Goal: Transaction & Acquisition: Purchase product/service

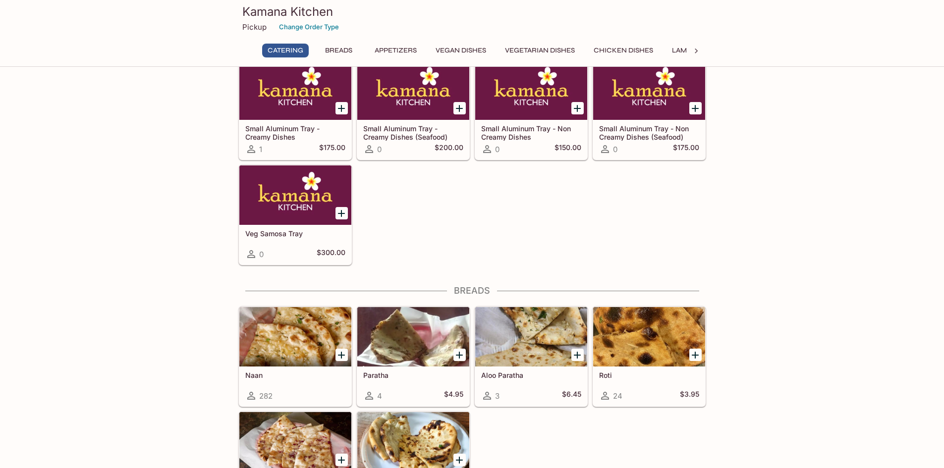
scroll to position [248, 0]
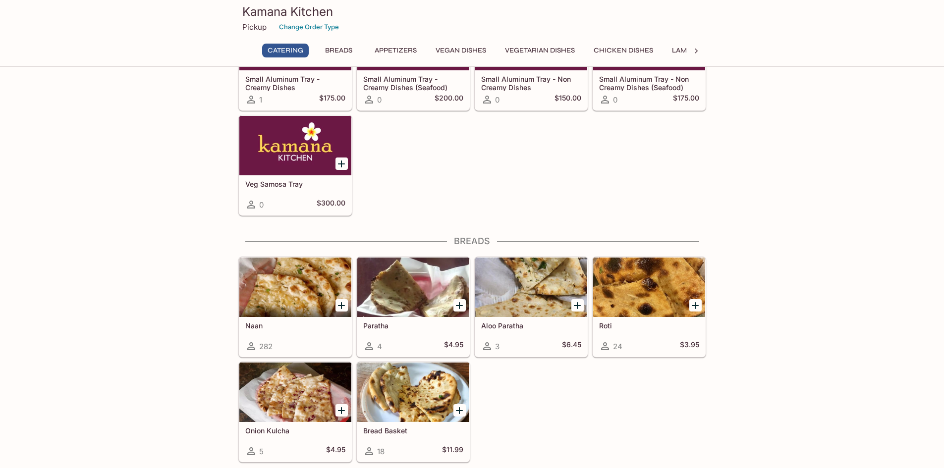
click at [311, 323] on h5 "Naan" at bounding box center [295, 326] width 100 height 8
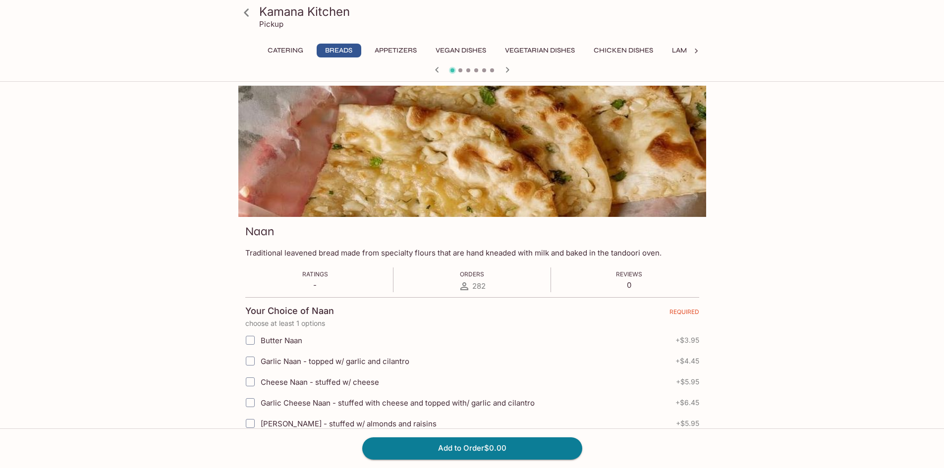
click at [248, 361] on input "Garlic Naan - topped w/ garlic and cilantro" at bounding box center [250, 361] width 20 height 20
checkbox input "true"
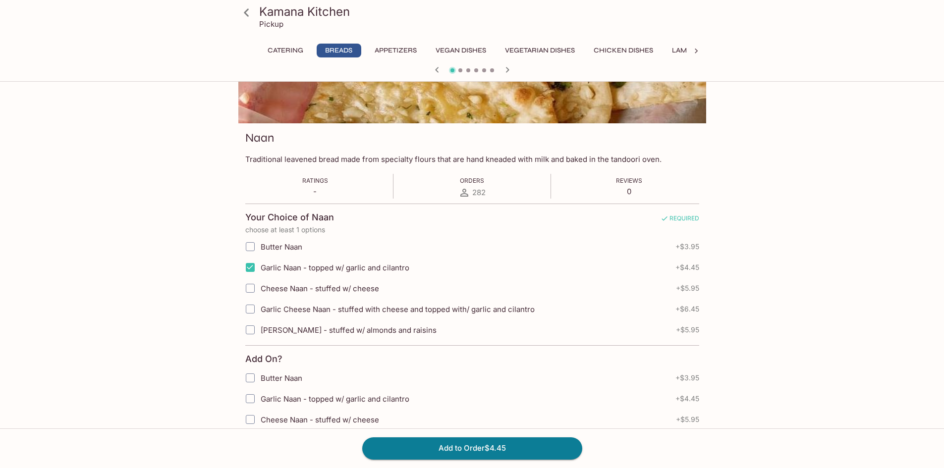
scroll to position [99, 0]
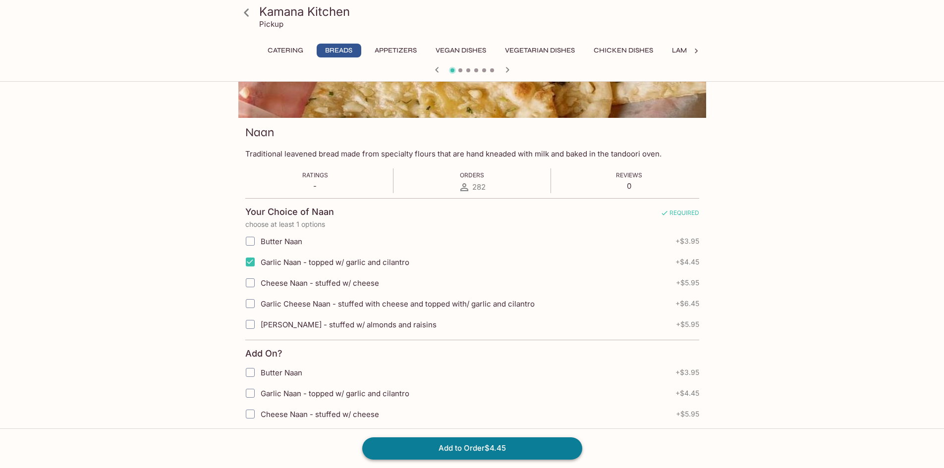
click at [481, 451] on button "Add to Order $4.45" at bounding box center [472, 449] width 220 height 22
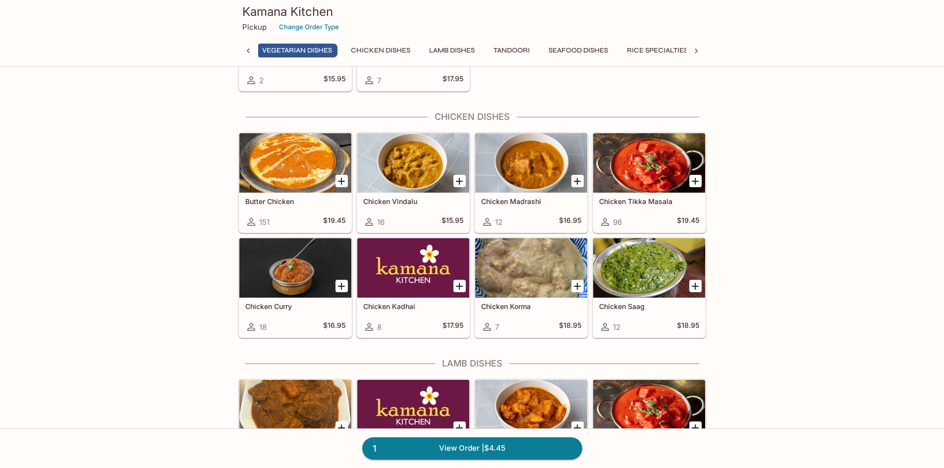
click at [632, 163] on div at bounding box center [649, 162] width 112 height 59
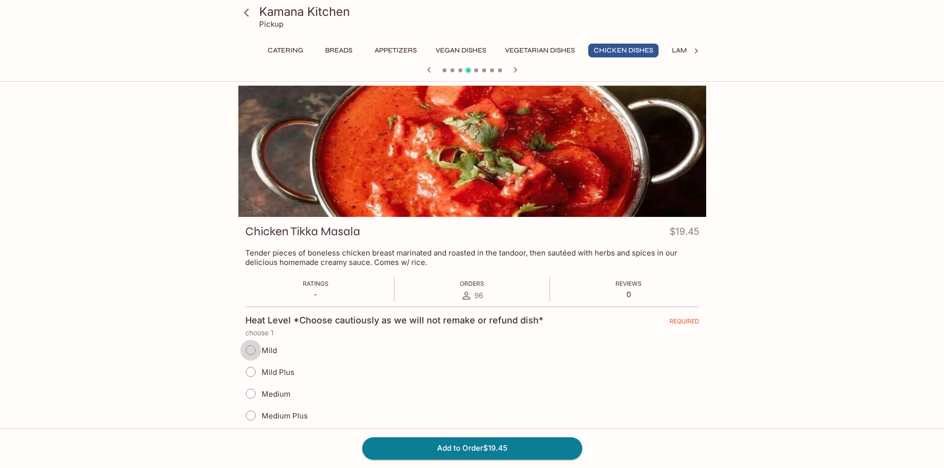
click at [251, 350] on input "Mild" at bounding box center [250, 350] width 21 height 21
radio input "true"
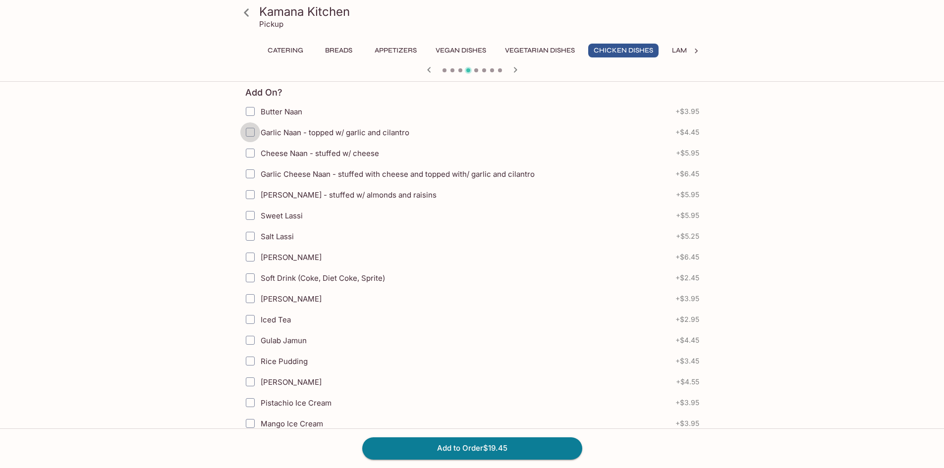
click at [251, 137] on input "Garlic Naan - topped w/ garlic and cilantro" at bounding box center [250, 132] width 20 height 20
checkbox input "true"
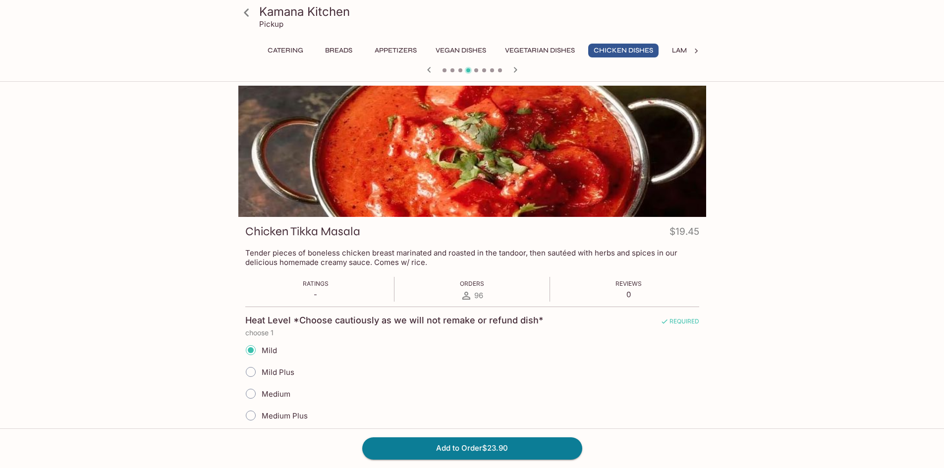
click at [696, 50] on icon at bounding box center [696, 51] width 3 height 5
